Goal: Obtain resource: Download file/media

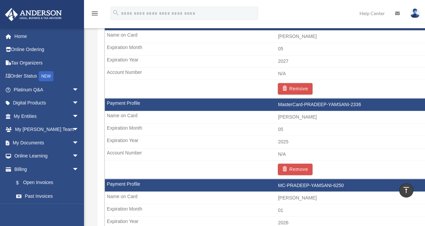
scroll to position [459, 0]
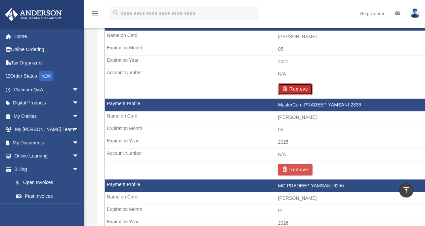
click at [301, 90] on button "Remove" at bounding box center [295, 88] width 35 height 11
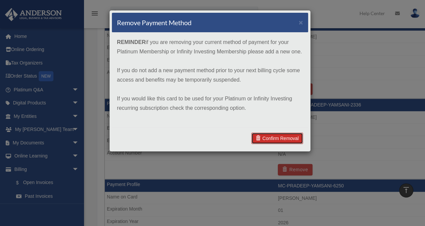
click at [276, 136] on link "Confirm Removal" at bounding box center [277, 138] width 52 height 11
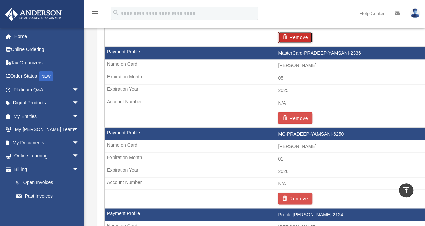
scroll to position [549, 0]
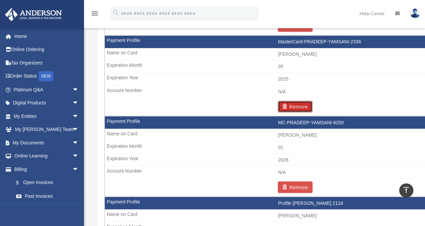
click at [294, 104] on button "Remove" at bounding box center [295, 106] width 35 height 11
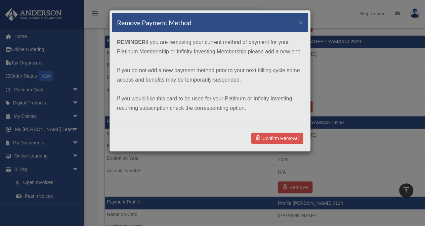
scroll to position [470, 0]
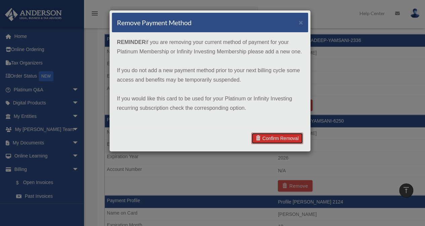
click at [273, 142] on link "Confirm Removal" at bounding box center [277, 138] width 52 height 11
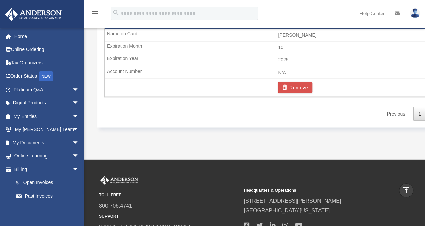
scroll to position [570, 0]
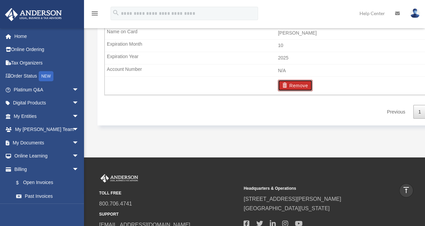
click at [293, 85] on button "Remove" at bounding box center [295, 85] width 35 height 11
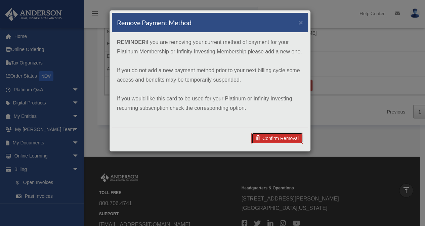
click at [274, 139] on link "Confirm Removal" at bounding box center [277, 138] width 52 height 11
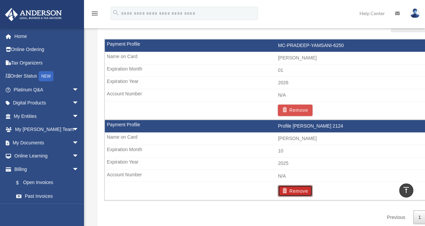
scroll to position [460, 0]
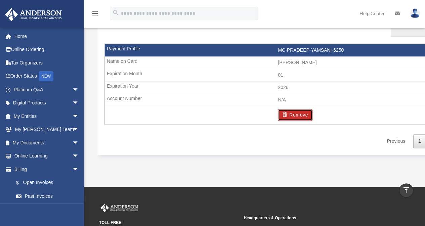
click at [289, 114] on button "Remove" at bounding box center [295, 114] width 35 height 11
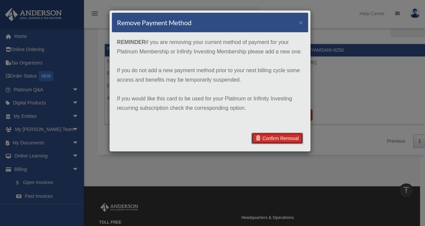
click at [272, 140] on link "Confirm Removal" at bounding box center [277, 138] width 52 height 11
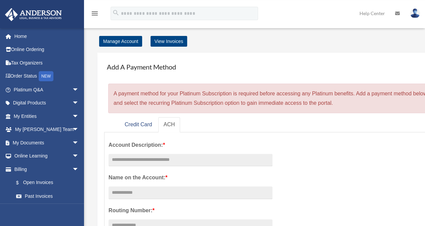
scroll to position [0, 0]
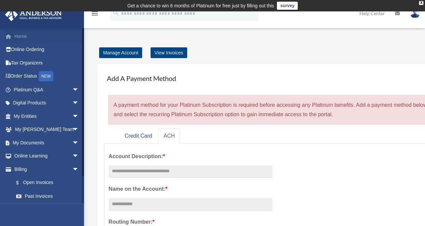
click at [23, 36] on link "Home" at bounding box center [47, 36] width 84 height 13
click at [24, 36] on link "Home" at bounding box center [47, 36] width 84 height 13
click at [28, 81] on link "Order Status NEW" at bounding box center [47, 76] width 84 height 14
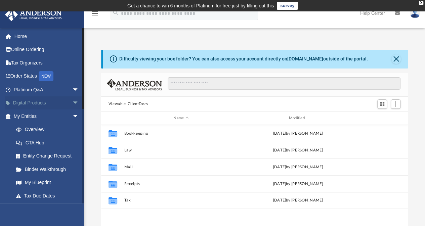
click at [72, 102] on span "arrow_drop_down" at bounding box center [78, 103] width 13 height 14
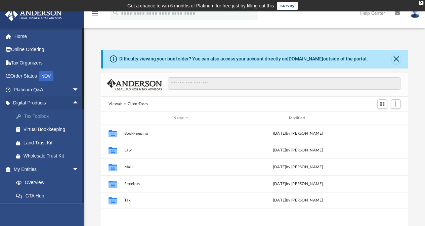
click at [41, 116] on div "Tax Toolbox" at bounding box center [51, 116] width 57 height 8
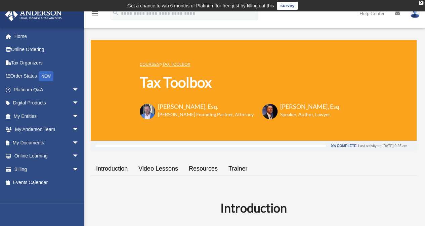
click at [103, 27] on div "menu search Site Menu add [EMAIL_ADDRESS][PERSON_NAME][DOMAIN_NAME] My Profile …" at bounding box center [212, 16] width 414 height 23
click at [73, 143] on span "arrow_drop_down" at bounding box center [78, 143] width 13 height 14
click at [30, 154] on link "Box" at bounding box center [49, 155] width 80 height 13
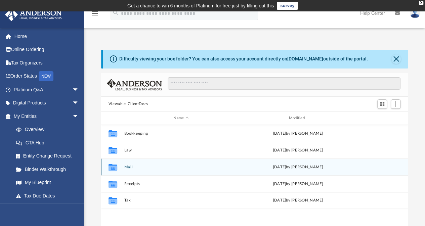
scroll to position [38, 0]
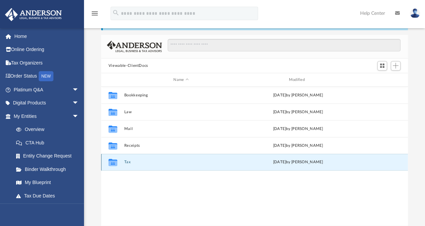
click at [125, 163] on button "Tax" at bounding box center [181, 162] width 114 height 4
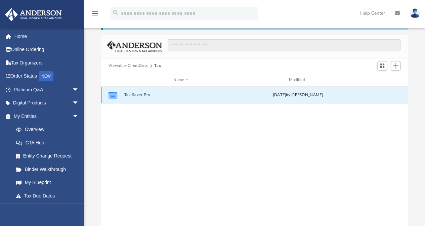
click at [140, 95] on button "Tax Saver Pro" at bounding box center [181, 95] width 114 height 4
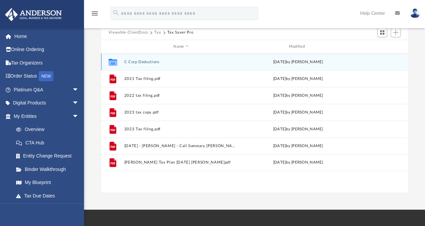
scroll to position [69, 0]
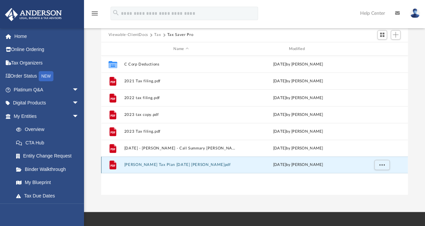
click at [163, 163] on button "[PERSON_NAME] Tax Plan [DATE] [PERSON_NAME]pdf" at bounding box center [181, 165] width 114 height 4
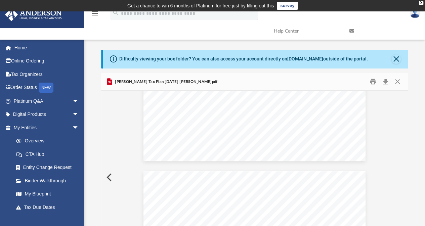
scroll to position [0, 0]
click at [397, 56] on button "Close" at bounding box center [395, 58] width 9 height 9
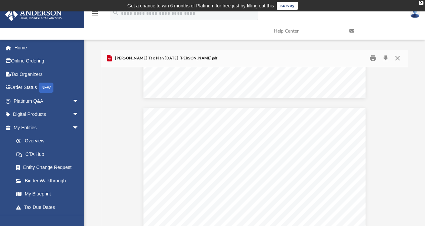
scroll to position [1795, 0]
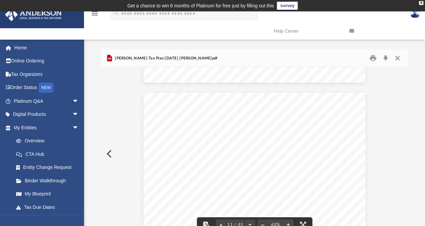
click at [396, 57] on button "Close" at bounding box center [397, 58] width 12 height 10
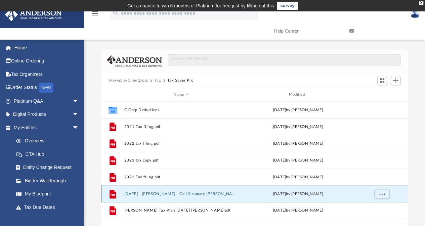
click at [181, 193] on button "[DATE] - [PERSON_NAME] - Call Summary [PERSON_NAME]pdf" at bounding box center [181, 194] width 114 height 4
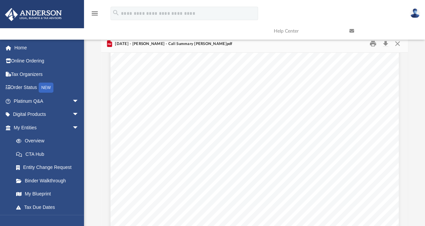
scroll to position [592, 0]
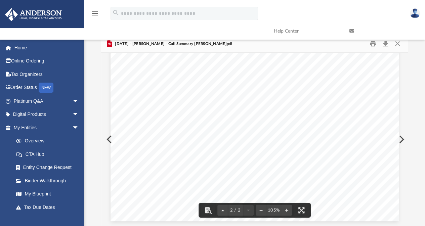
click at [395, 43] on link at bounding box center [382, 31] width 76 height 27
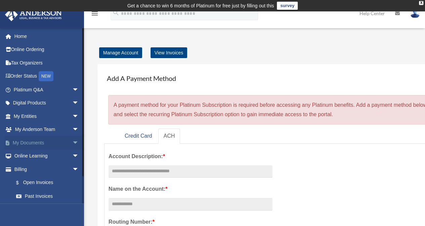
click at [72, 144] on span "arrow_drop_down" at bounding box center [78, 143] width 13 height 14
click at [30, 155] on link "Box" at bounding box center [49, 155] width 80 height 13
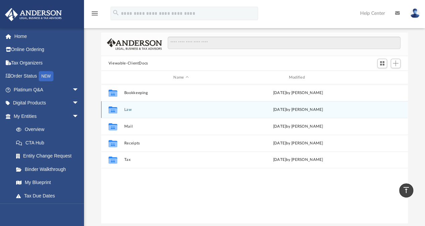
scroll to position [37, 0]
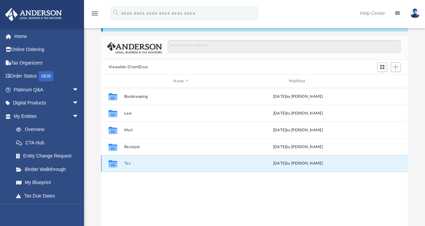
click at [127, 164] on button "Tax" at bounding box center [181, 163] width 114 height 4
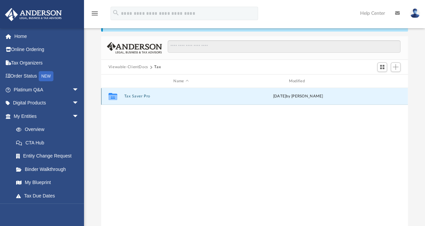
click at [136, 98] on button "Tax Saver Pro" at bounding box center [181, 96] width 114 height 4
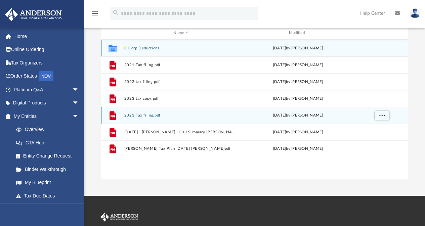
scroll to position [86, 0]
